Goal: Information Seeking & Learning: Learn about a topic

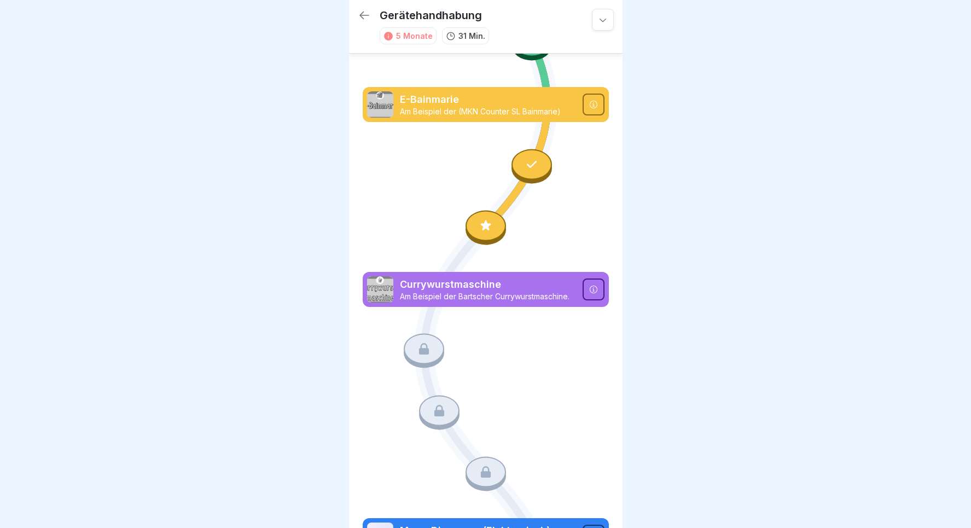
scroll to position [585, 0]
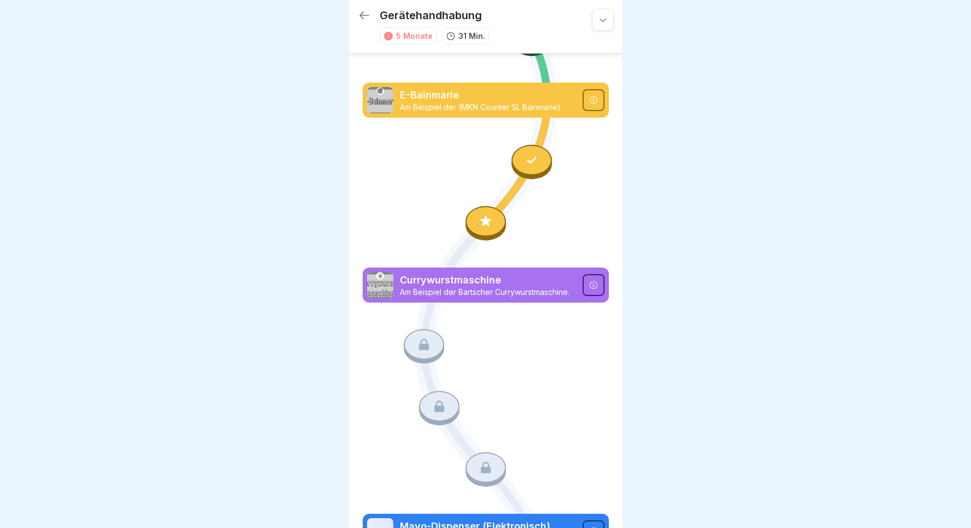
click at [421, 345] on icon at bounding box center [424, 344] width 10 height 11
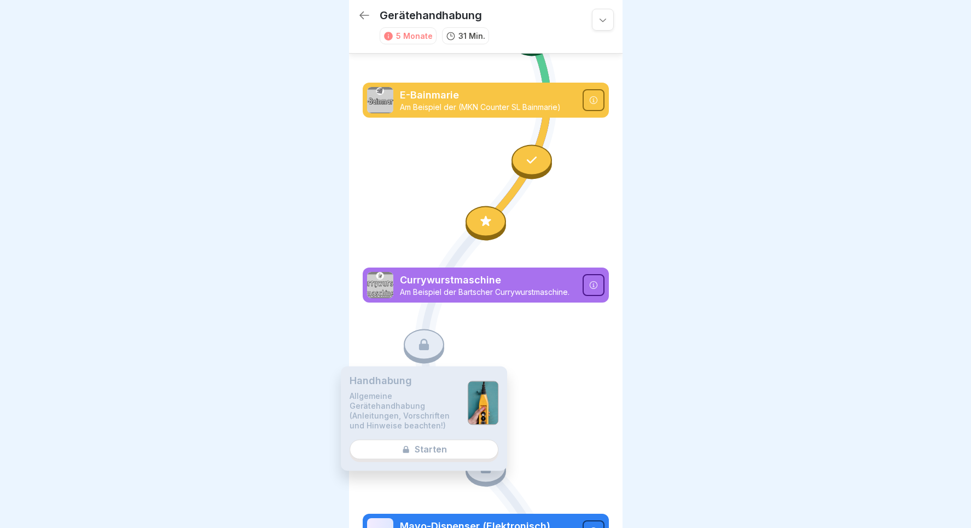
click at [437, 444] on div "Handhabung Allgemeine Gerätehandhabung (Anleitungen, Vorschriften und Hinweise …" at bounding box center [424, 418] width 166 height 104
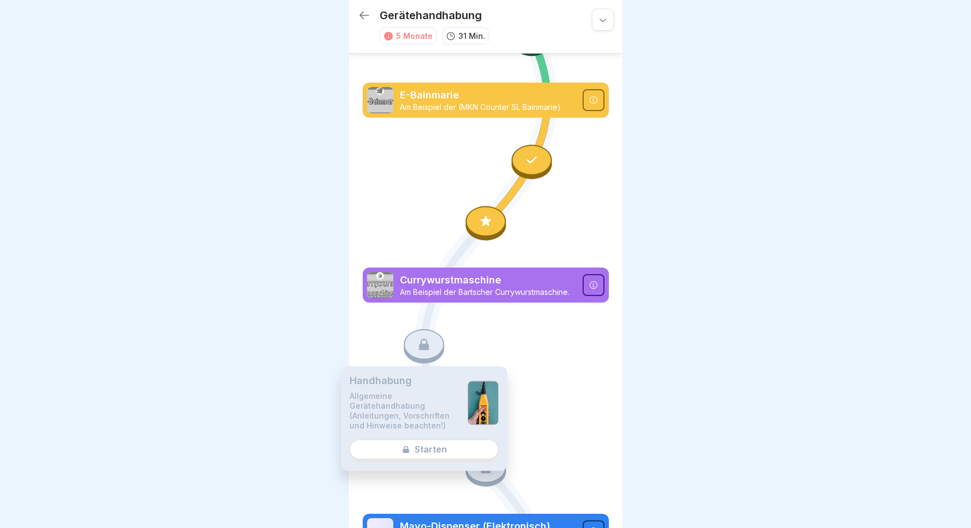
click at [437, 444] on div "Handhabung Allgemeine Gerätehandhabung (Anleitungen, Vorschriften und Hinweise …" at bounding box center [424, 418] width 166 height 104
click at [437, 449] on div "Handhabung Allgemeine Gerätehandhabung (Anleitungen, Vorschriften und Hinweise …" at bounding box center [424, 418] width 166 height 104
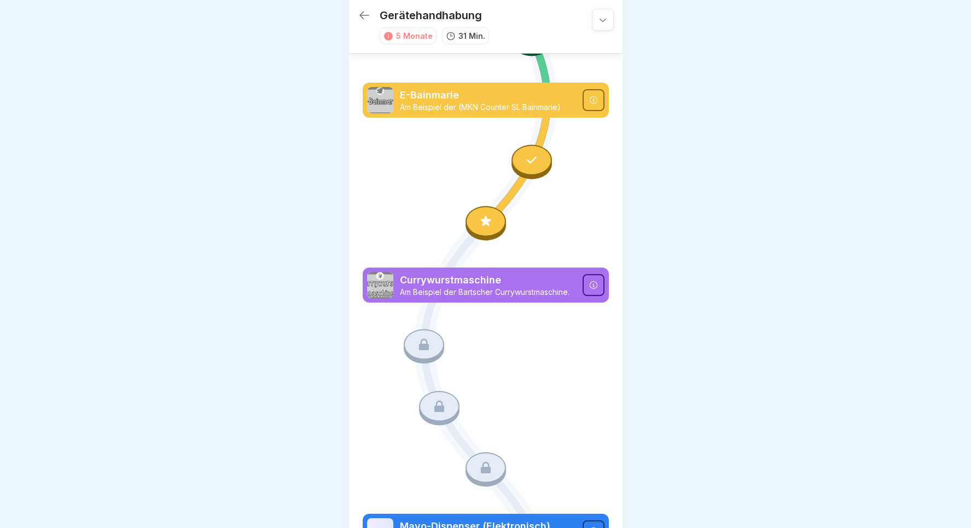
click at [488, 216] on div at bounding box center [486, 221] width 40 height 31
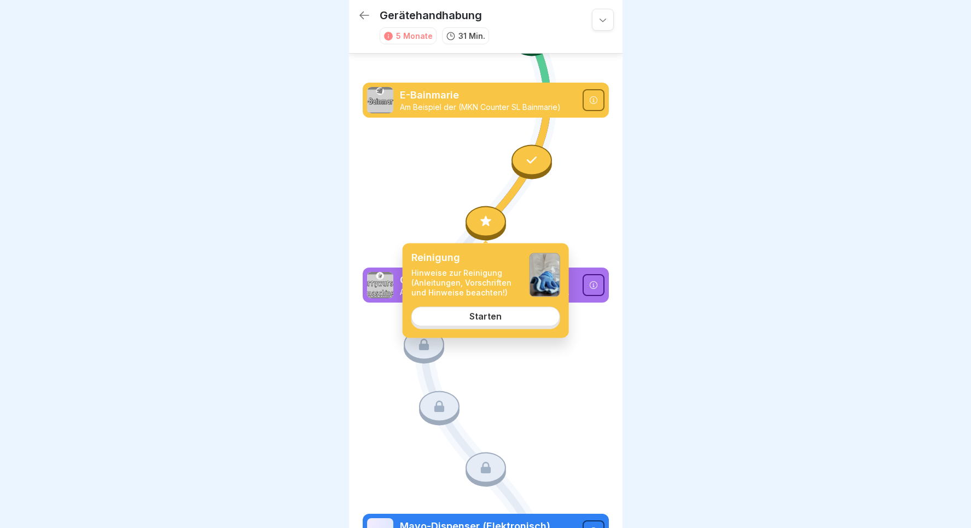
click at [484, 313] on div "Starten" at bounding box center [485, 316] width 32 height 10
click at [503, 322] on link "Starten" at bounding box center [485, 316] width 149 height 20
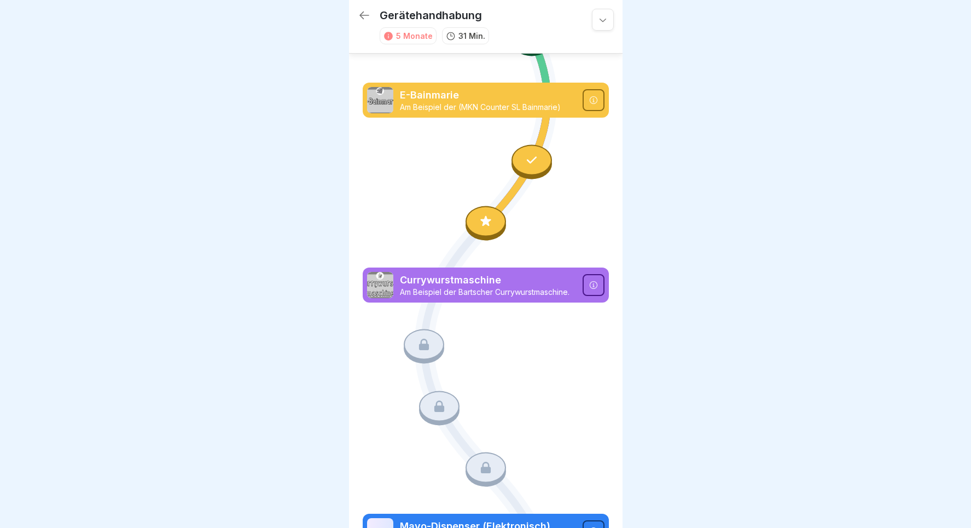
click at [562, 363] on icon at bounding box center [486, 100] width 246 height 1231
click at [489, 231] on div at bounding box center [486, 221] width 40 height 31
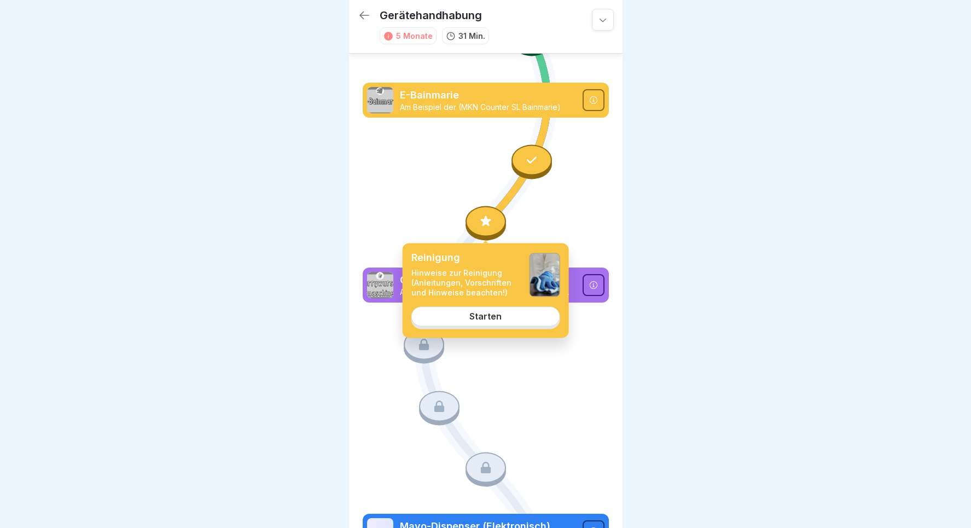
click at [474, 318] on div "Starten" at bounding box center [485, 316] width 32 height 10
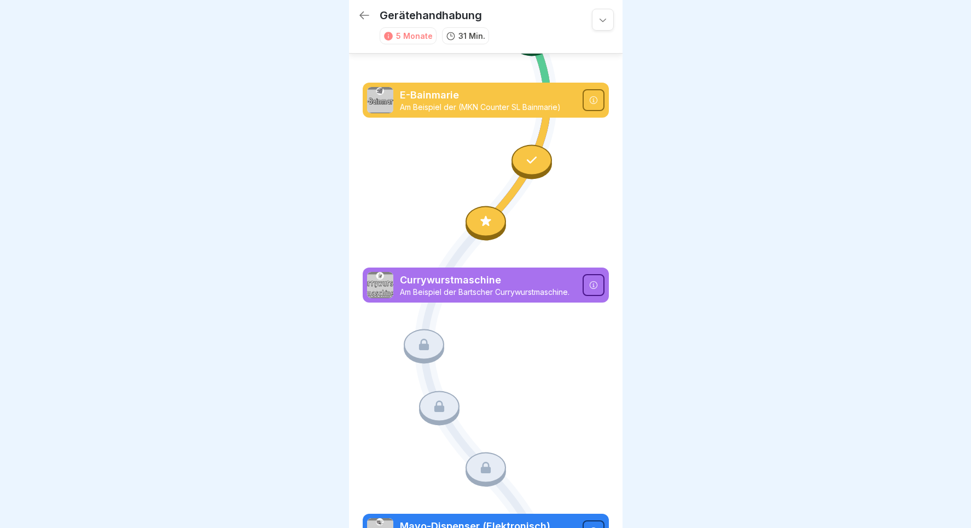
click at [614, 306] on div "Gerätehandhabung 5 Monate 31 Min. Gerätehandhabung Hinweise Allgemeine Hinweise…" at bounding box center [486, 83] width 274 height 1336
click at [531, 165] on icon at bounding box center [532, 160] width 14 height 14
click at [662, 193] on div at bounding box center [485, 264] width 971 height 528
click at [477, 223] on div at bounding box center [486, 221] width 40 height 31
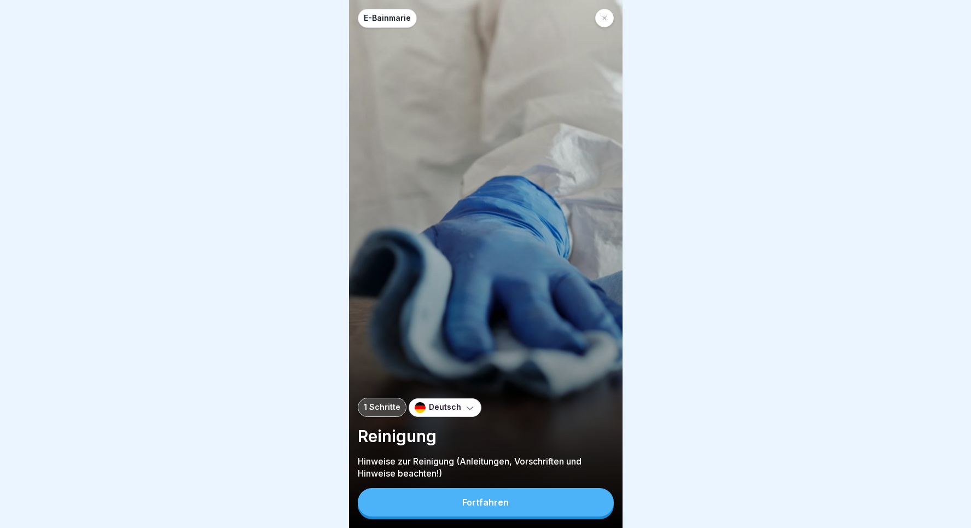
click at [438, 502] on button "Fortfahren" at bounding box center [486, 502] width 256 height 28
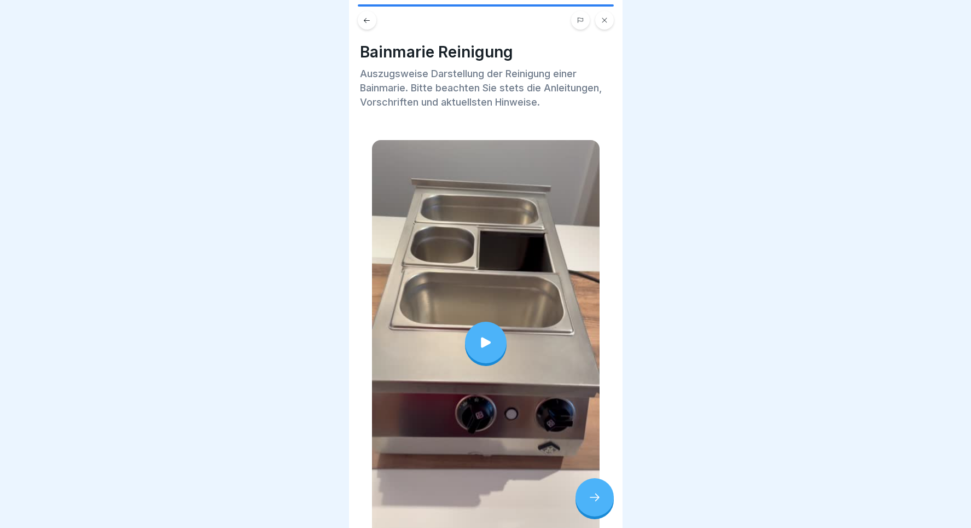
click at [586, 492] on div at bounding box center [594, 497] width 38 height 38
click at [609, 506] on div at bounding box center [594, 497] width 38 height 38
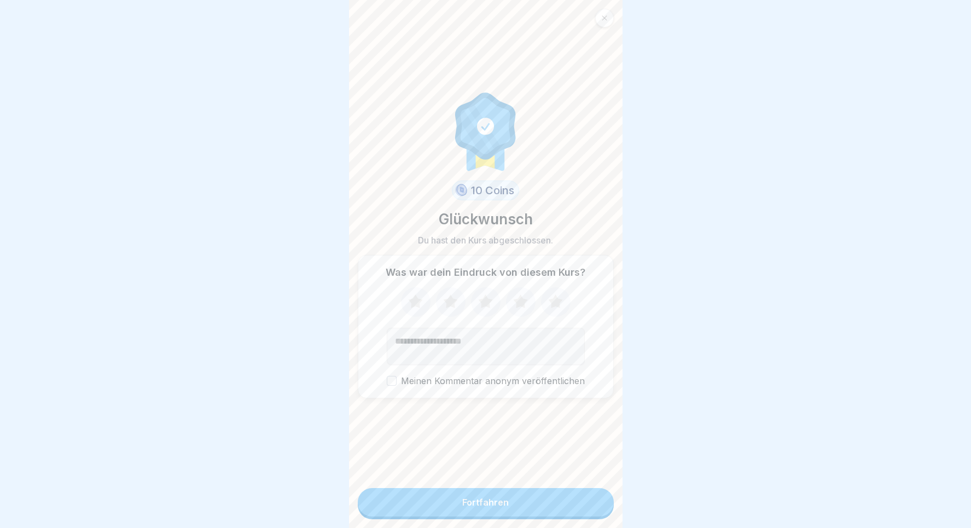
click at [577, 501] on button "Fortfahren" at bounding box center [486, 502] width 256 height 28
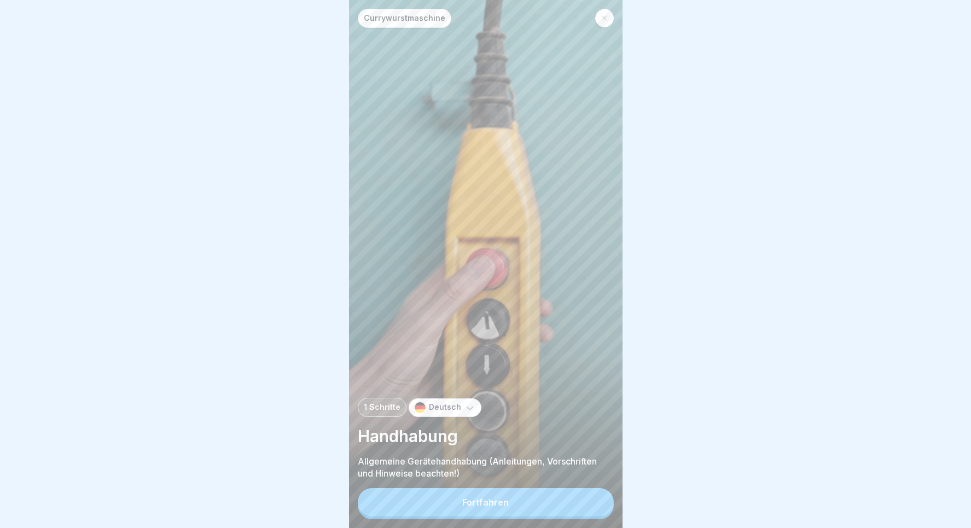
click at [511, 502] on button "Fortfahren" at bounding box center [486, 502] width 256 height 28
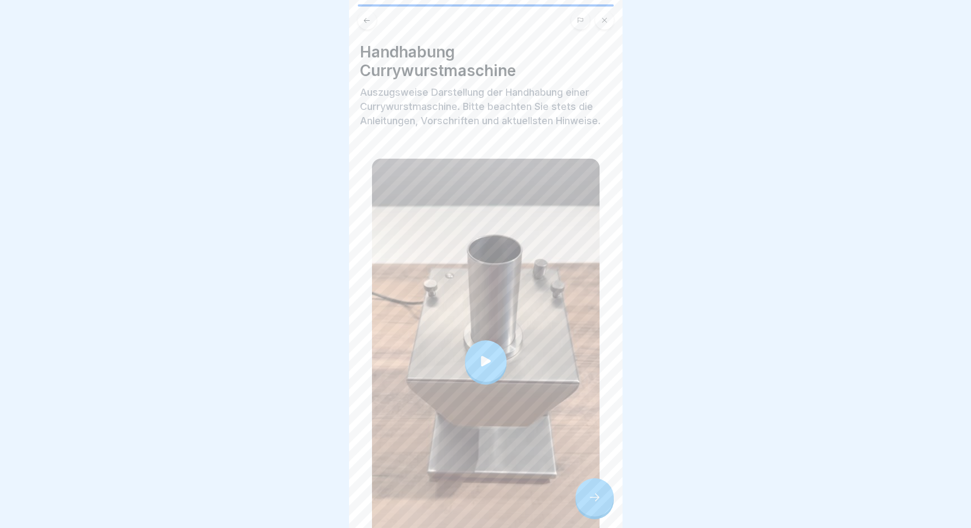
click at [372, 18] on button at bounding box center [367, 20] width 19 height 19
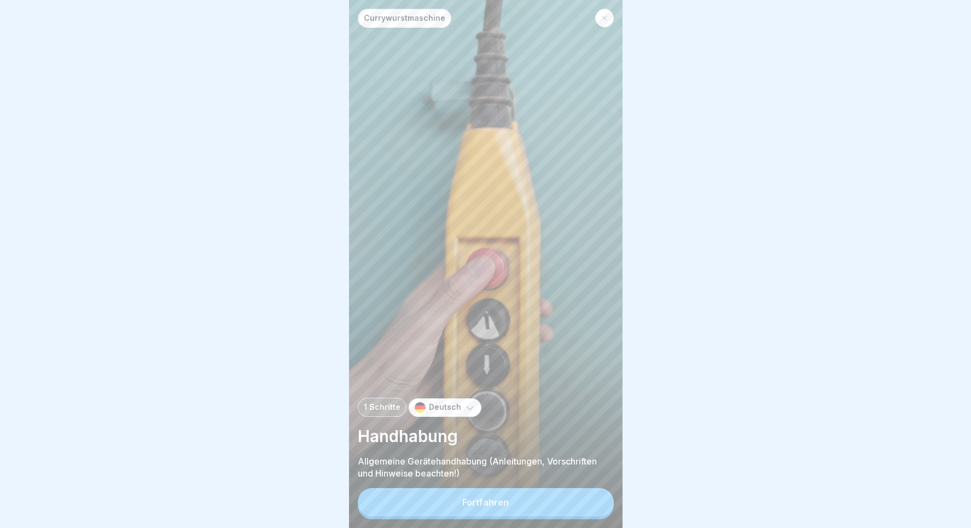
click at [600, 20] on div at bounding box center [604, 18] width 19 height 19
click at [608, 20] on div at bounding box center [604, 18] width 19 height 19
click at [322, 277] on div at bounding box center [485, 264] width 971 height 528
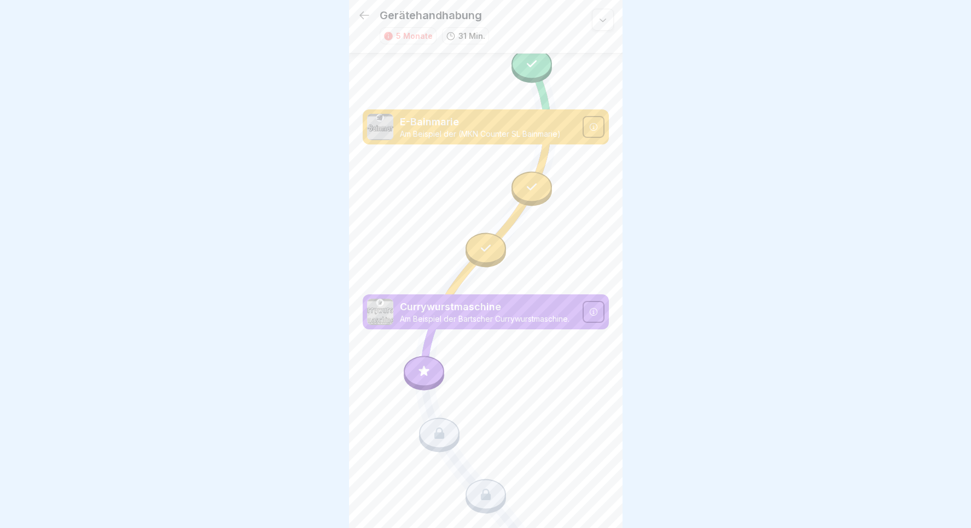
scroll to position [557, 0]
click at [362, 21] on icon at bounding box center [364, 15] width 13 height 13
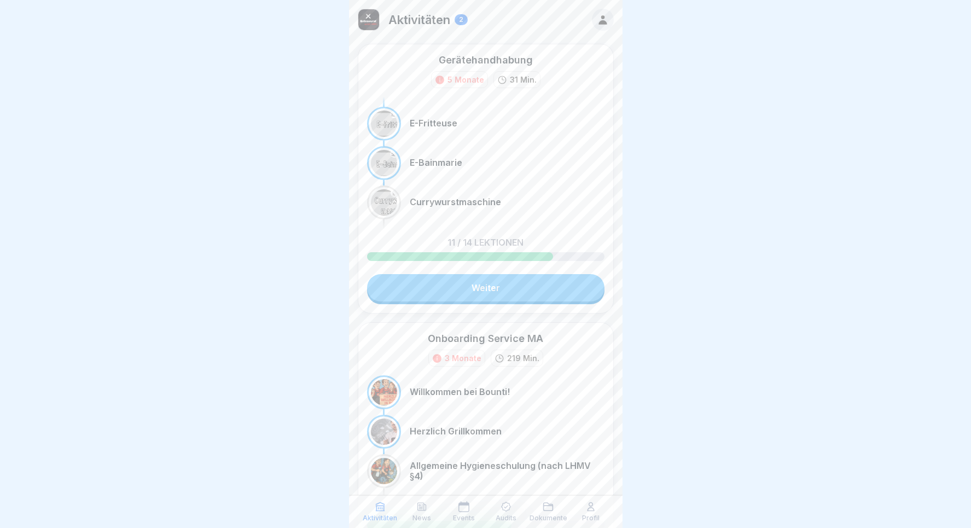
scroll to position [126, 0]
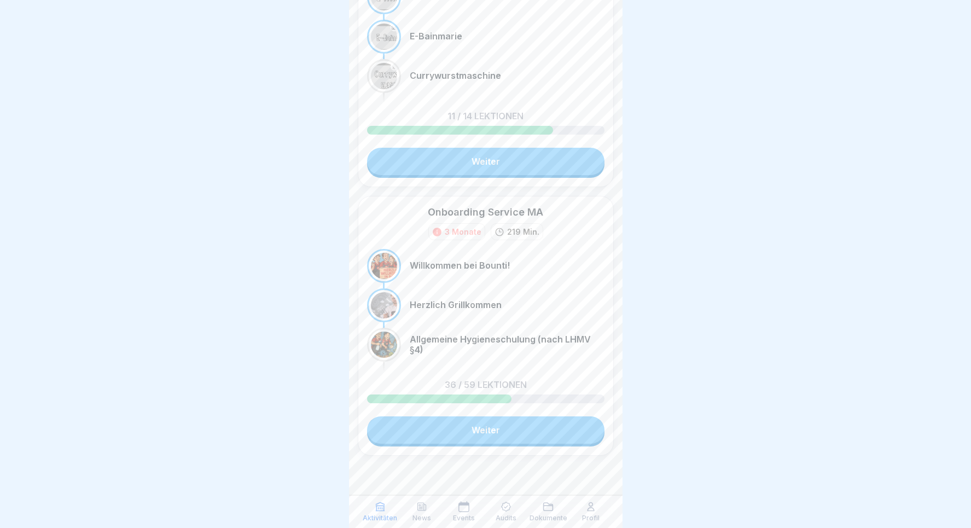
click at [425, 421] on link "Weiter" at bounding box center [485, 429] width 237 height 27
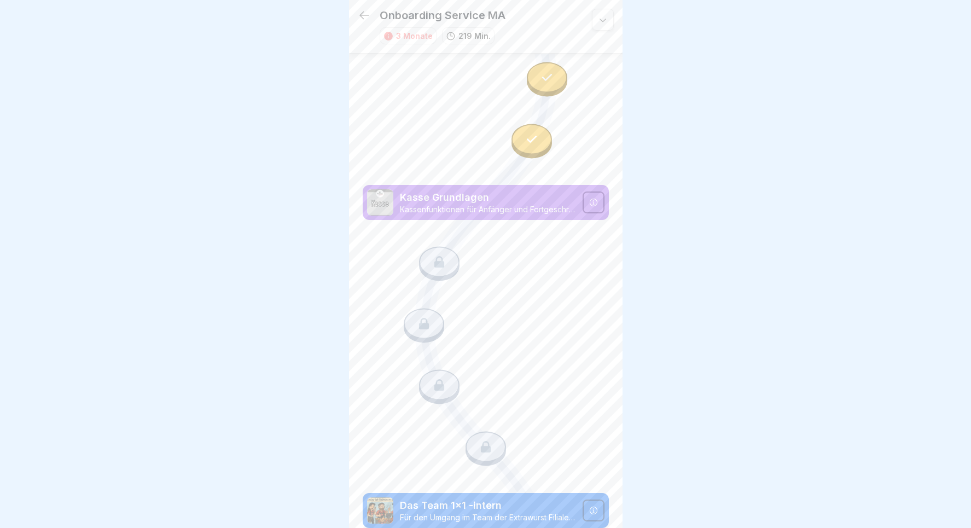
scroll to position [1078, 0]
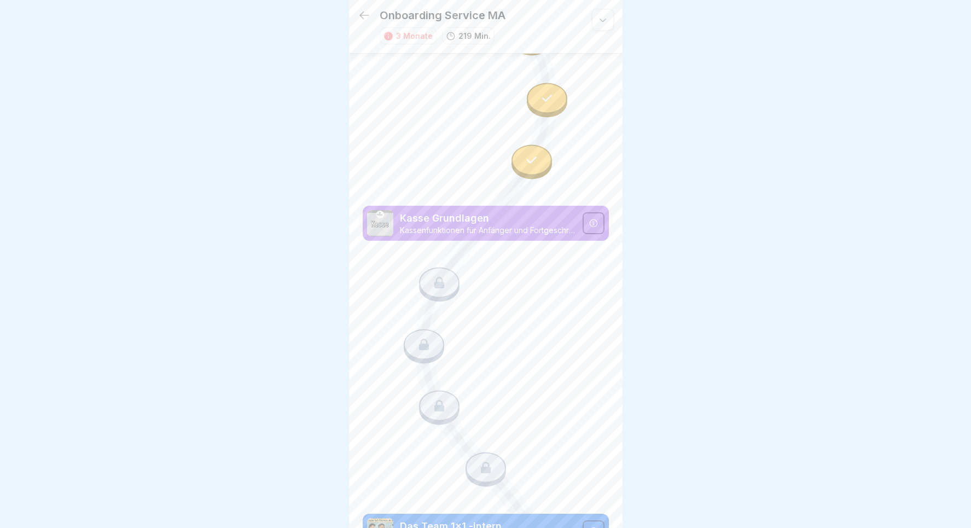
click at [446, 290] on div at bounding box center [439, 282] width 40 height 31
click at [530, 160] on icon at bounding box center [532, 160] width 14 height 14
click at [664, 165] on div at bounding box center [485, 264] width 971 height 528
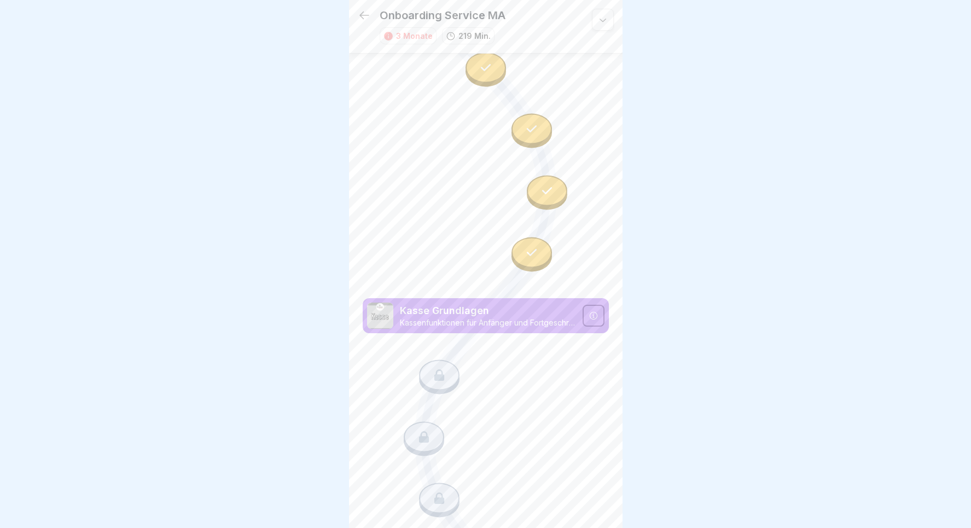
scroll to position [992, 0]
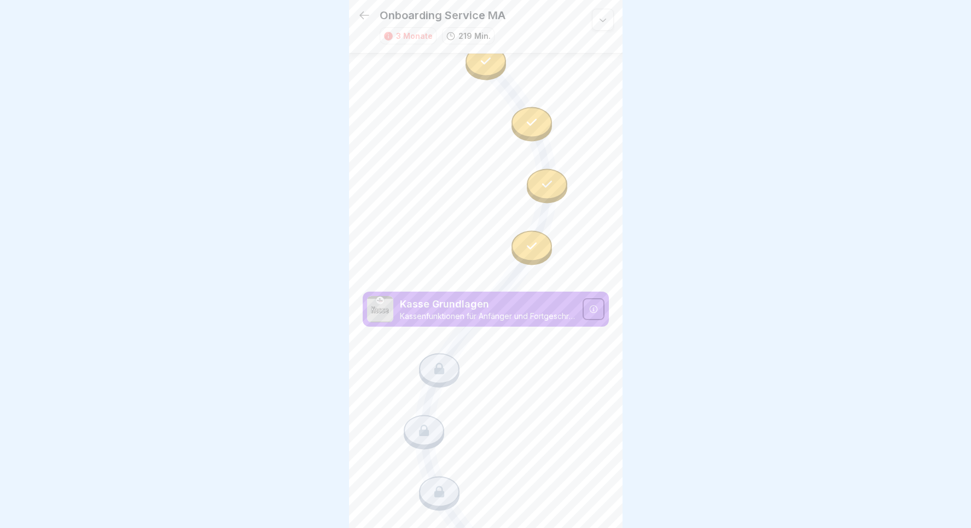
click at [529, 253] on div at bounding box center [531, 245] width 40 height 31
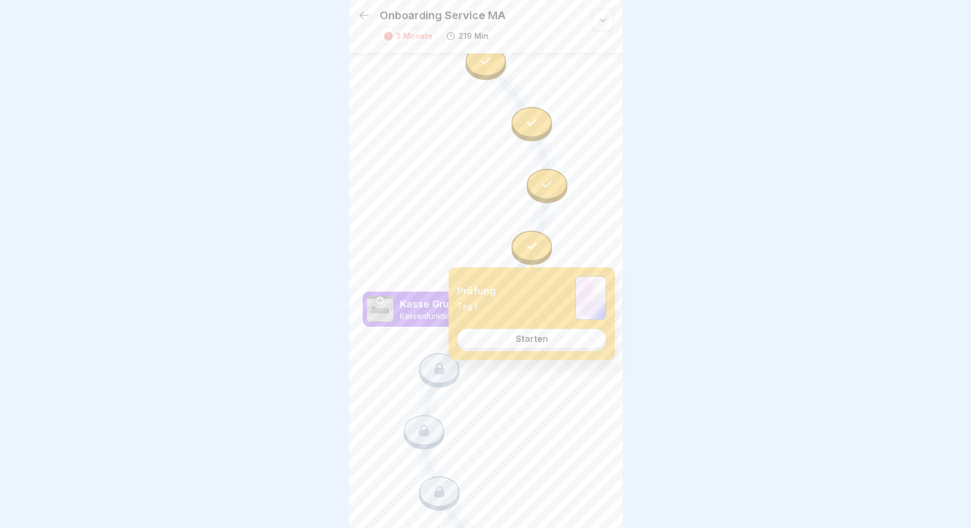
click at [523, 336] on div "Starten" at bounding box center [532, 339] width 32 height 10
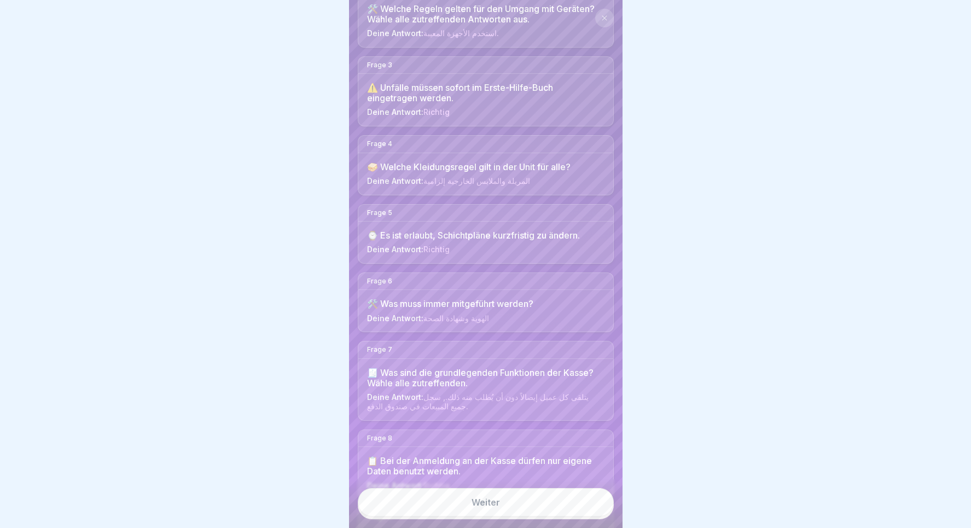
scroll to position [385, 0]
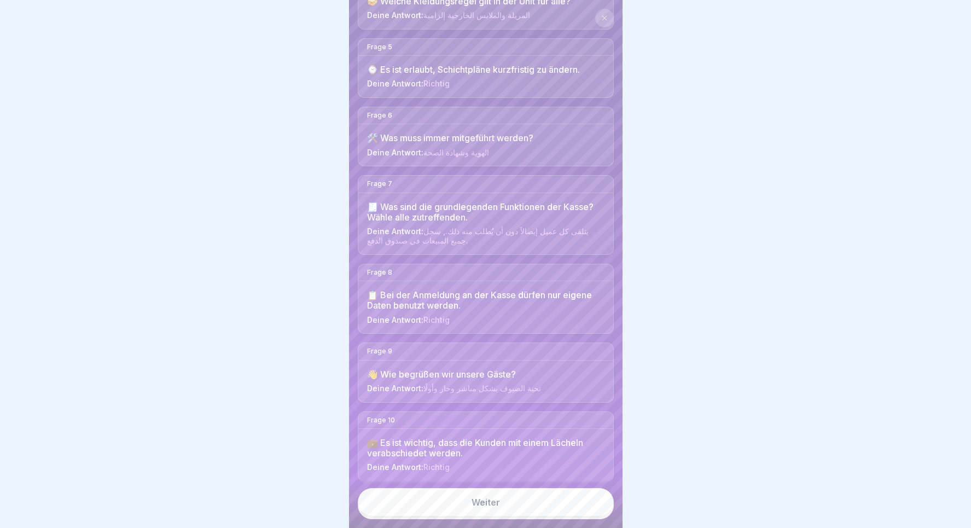
click at [474, 493] on link "Weiter" at bounding box center [486, 502] width 256 height 28
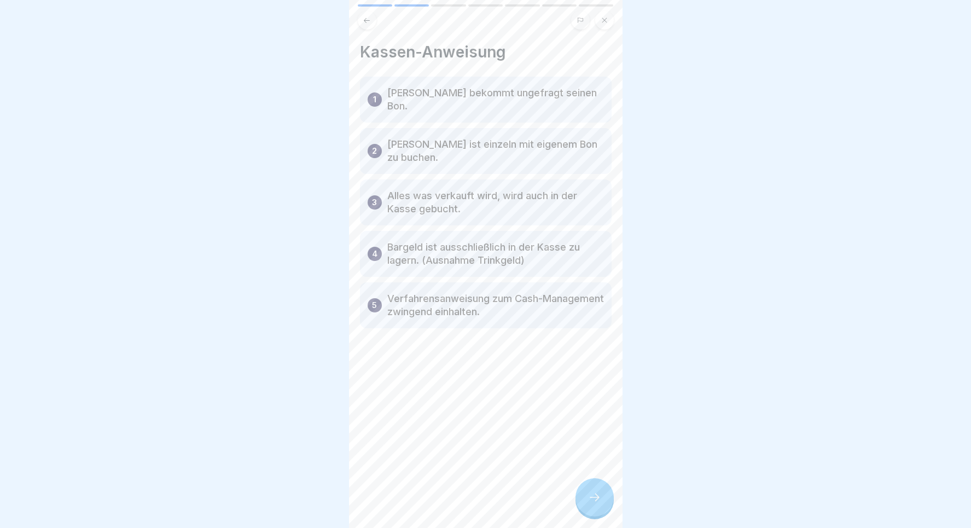
click at [612, 503] on div at bounding box center [594, 497] width 38 height 38
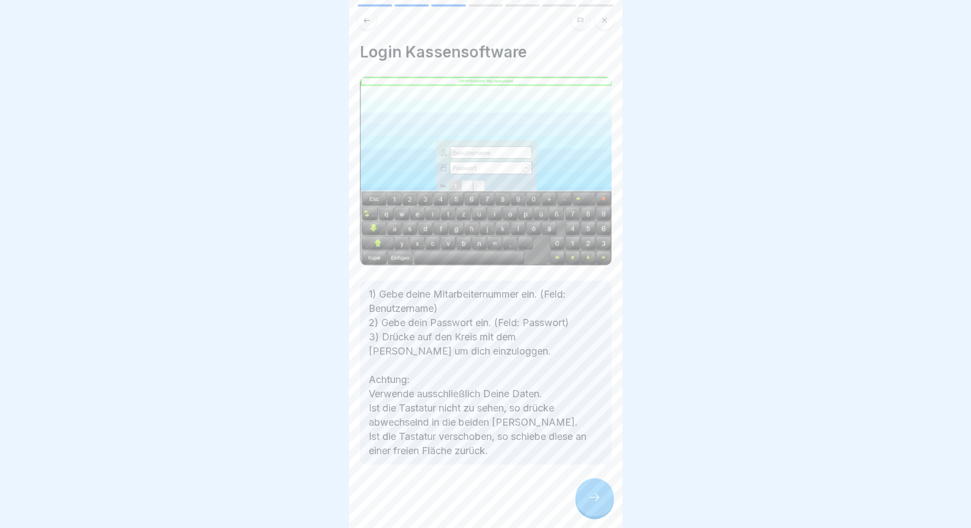
click at [596, 500] on icon at bounding box center [594, 497] width 13 height 13
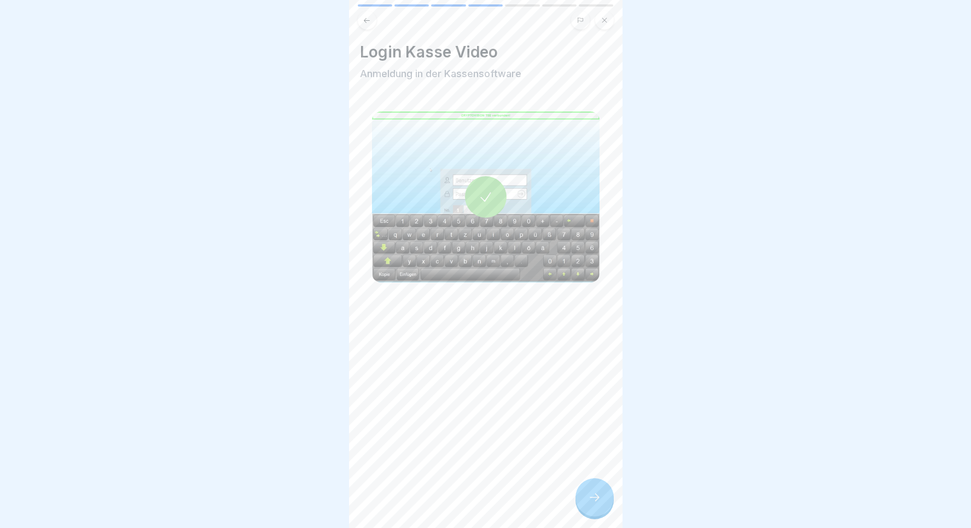
click at [597, 500] on icon at bounding box center [594, 497] width 13 height 13
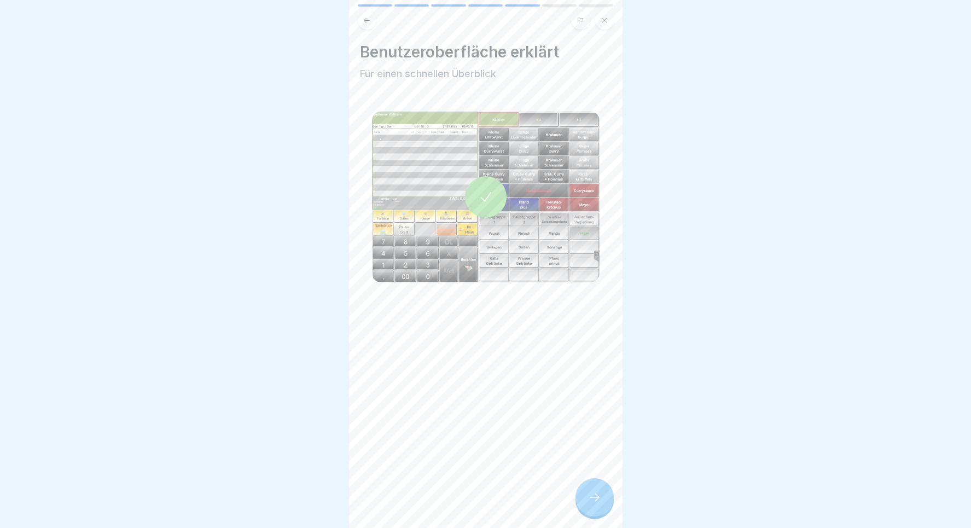
click at [596, 500] on icon at bounding box center [594, 497] width 13 height 13
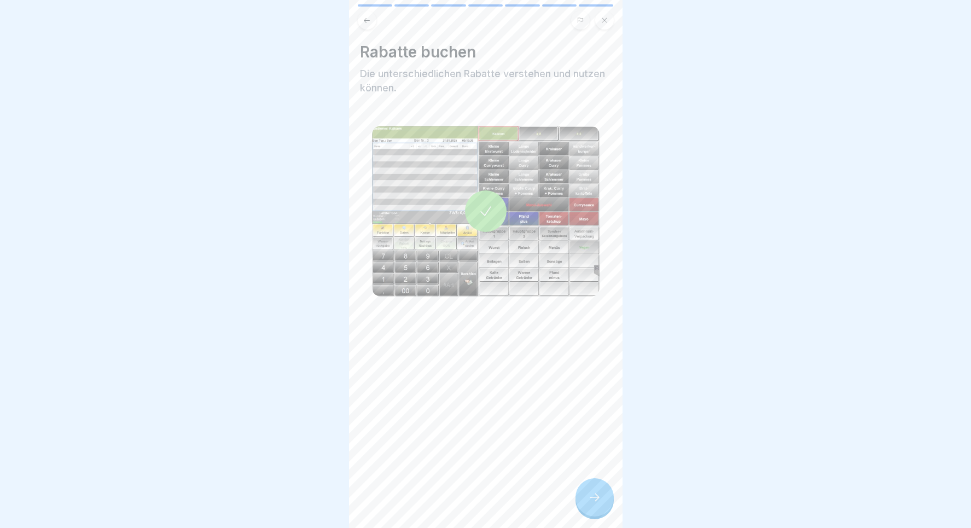
click at [596, 500] on icon at bounding box center [594, 497] width 13 height 13
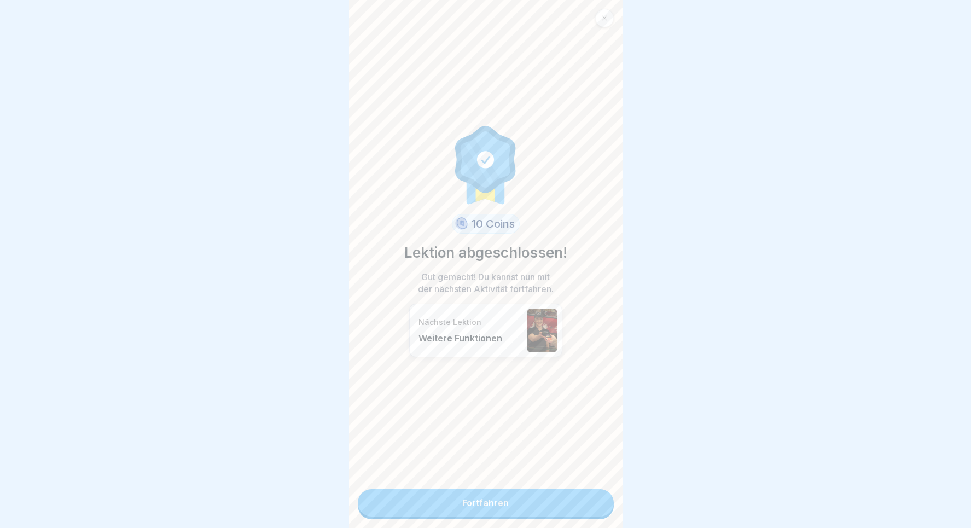
click at [561, 507] on link "Fortfahren" at bounding box center [486, 502] width 256 height 27
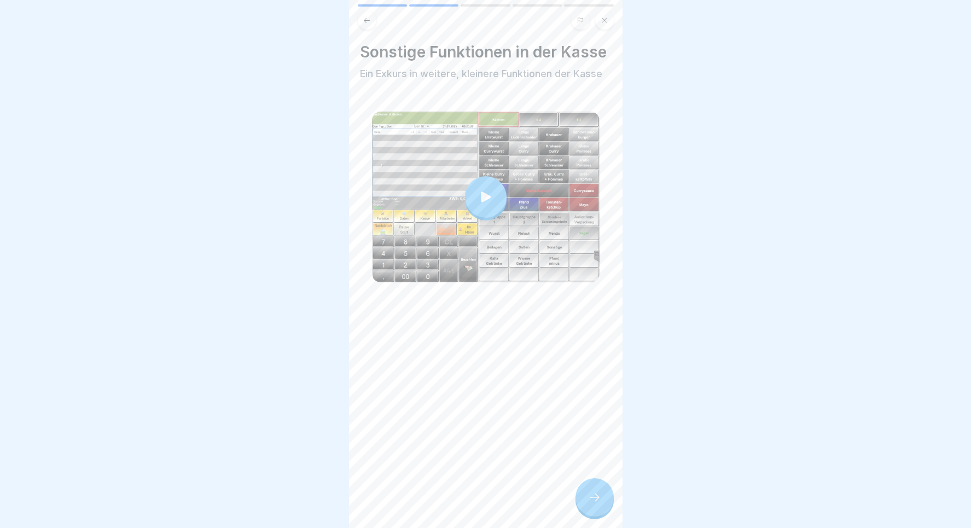
click at [479, 209] on div at bounding box center [486, 197] width 42 height 42
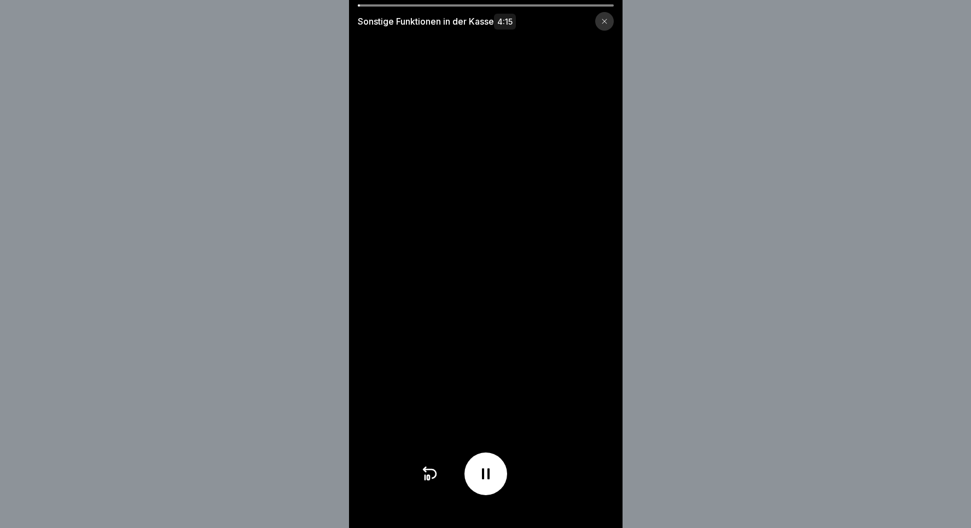
click at [602, 25] on div at bounding box center [604, 21] width 19 height 19
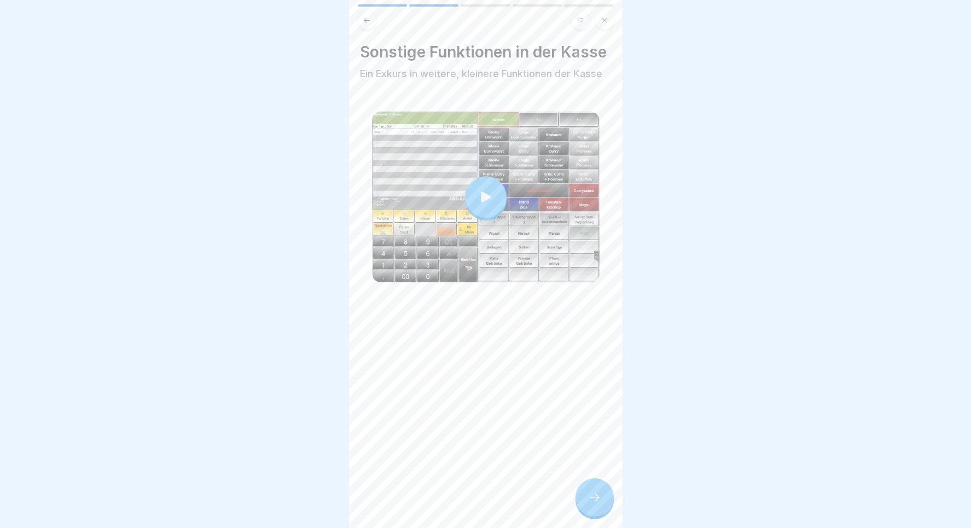
click at [598, 492] on icon at bounding box center [594, 497] width 13 height 13
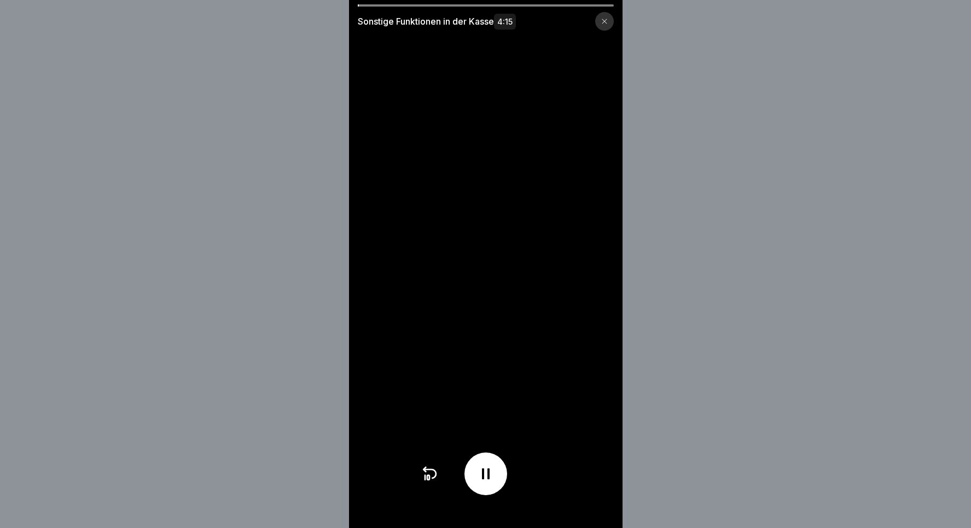
click at [610, 26] on div at bounding box center [604, 21] width 19 height 19
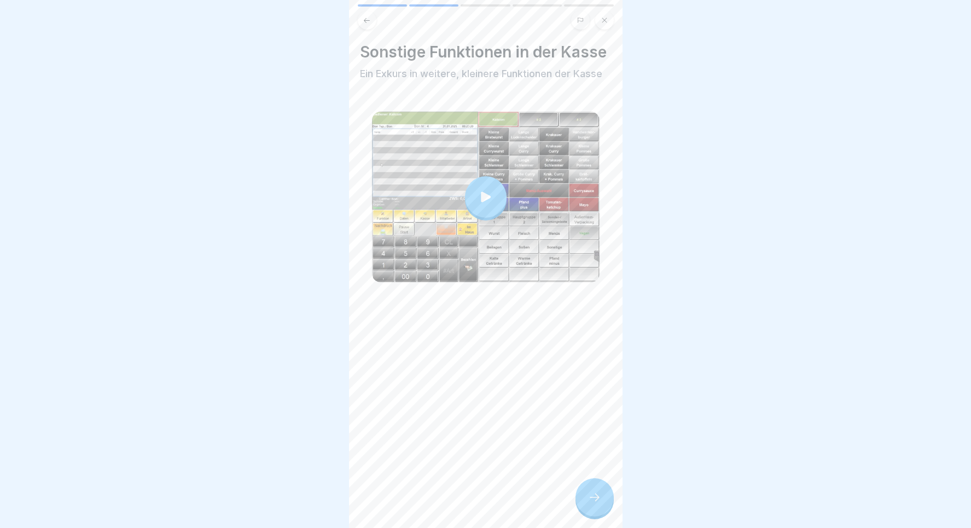
click at [369, 17] on icon at bounding box center [367, 20] width 8 height 8
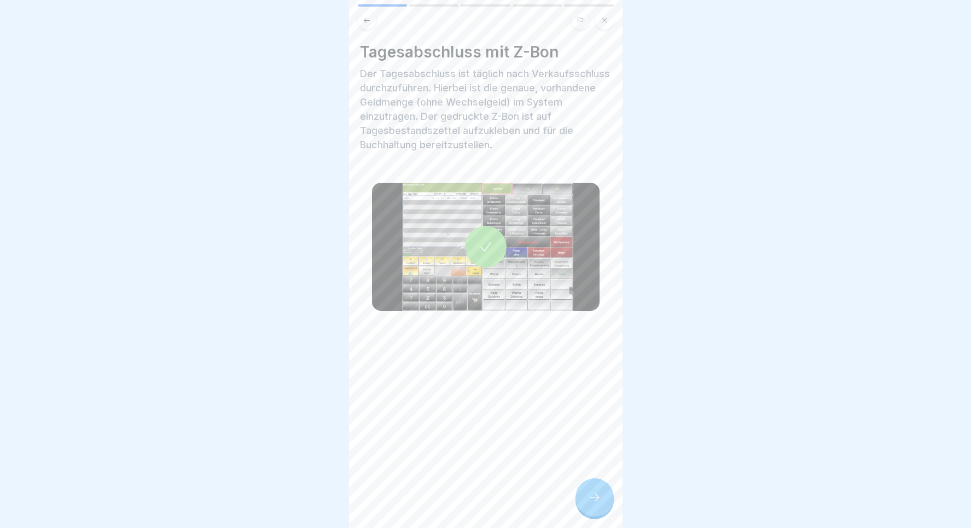
click at [595, 499] on icon at bounding box center [594, 497] width 13 height 13
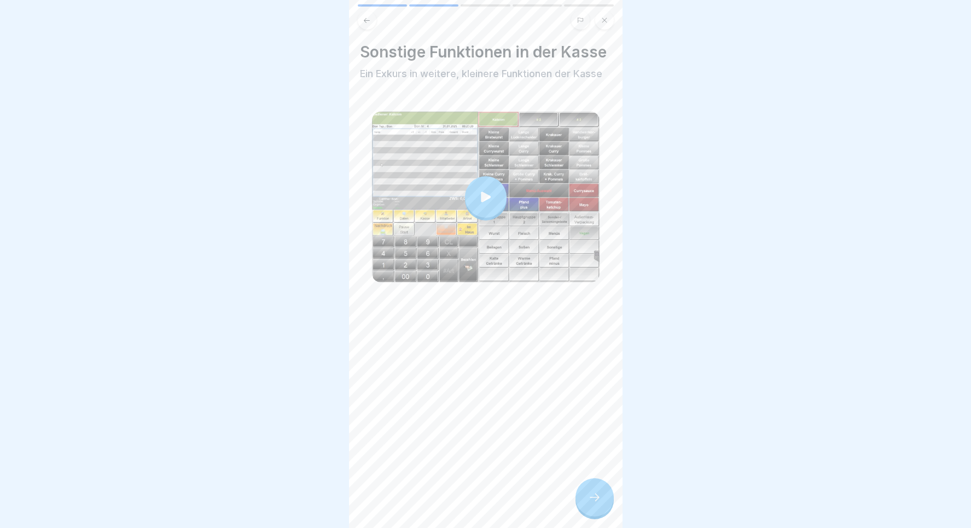
click at [603, 20] on icon at bounding box center [604, 20] width 7 height 7
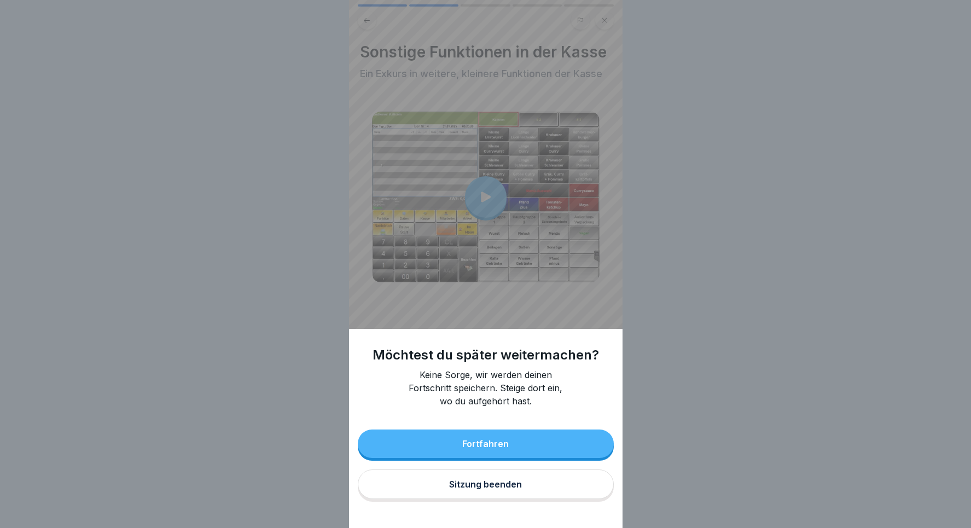
click at [499, 477] on button "Sitzung beenden" at bounding box center [486, 484] width 256 height 30
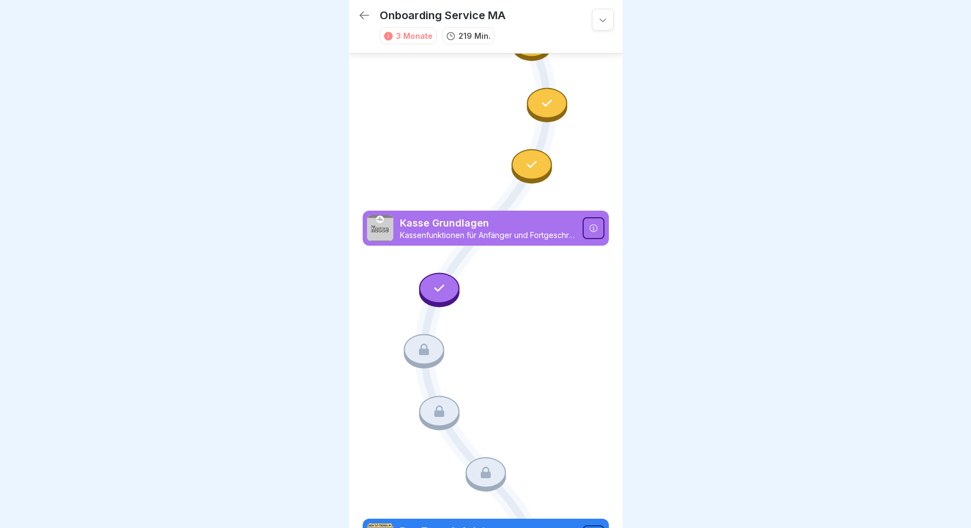
scroll to position [1074, 0]
